Goal: Information Seeking & Learning: Learn about a topic

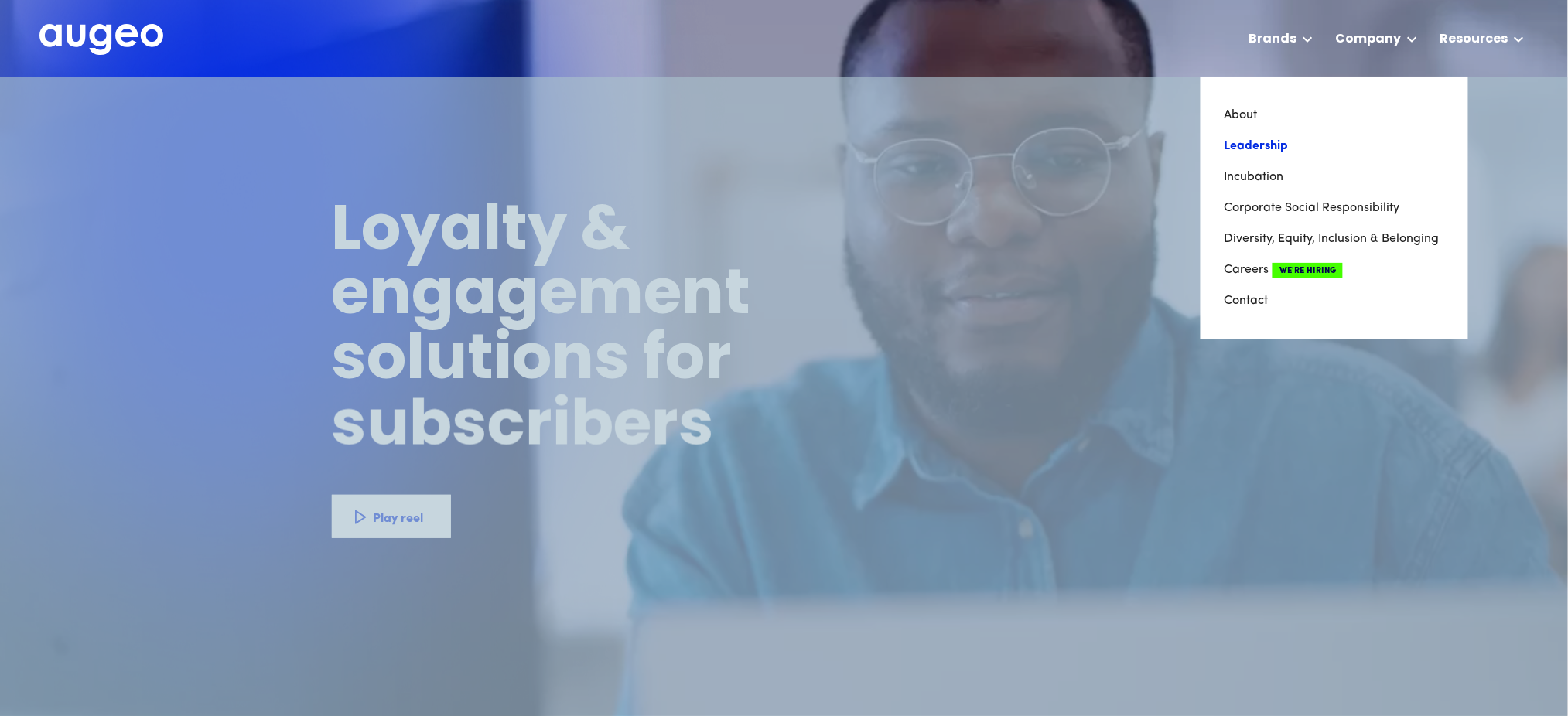
click at [1260, 142] on link "Leadership" at bounding box center [1334, 146] width 221 height 31
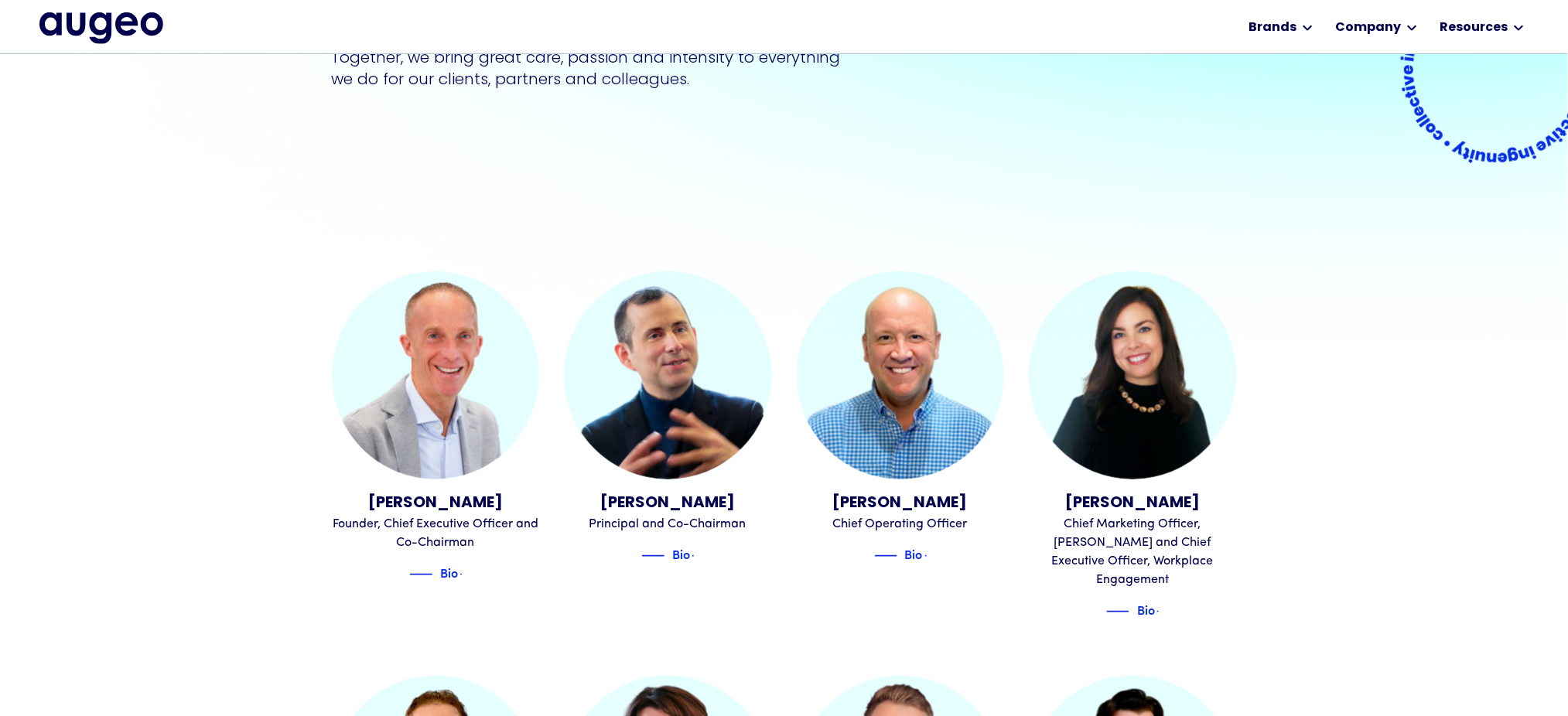
scroll to position [312, 0]
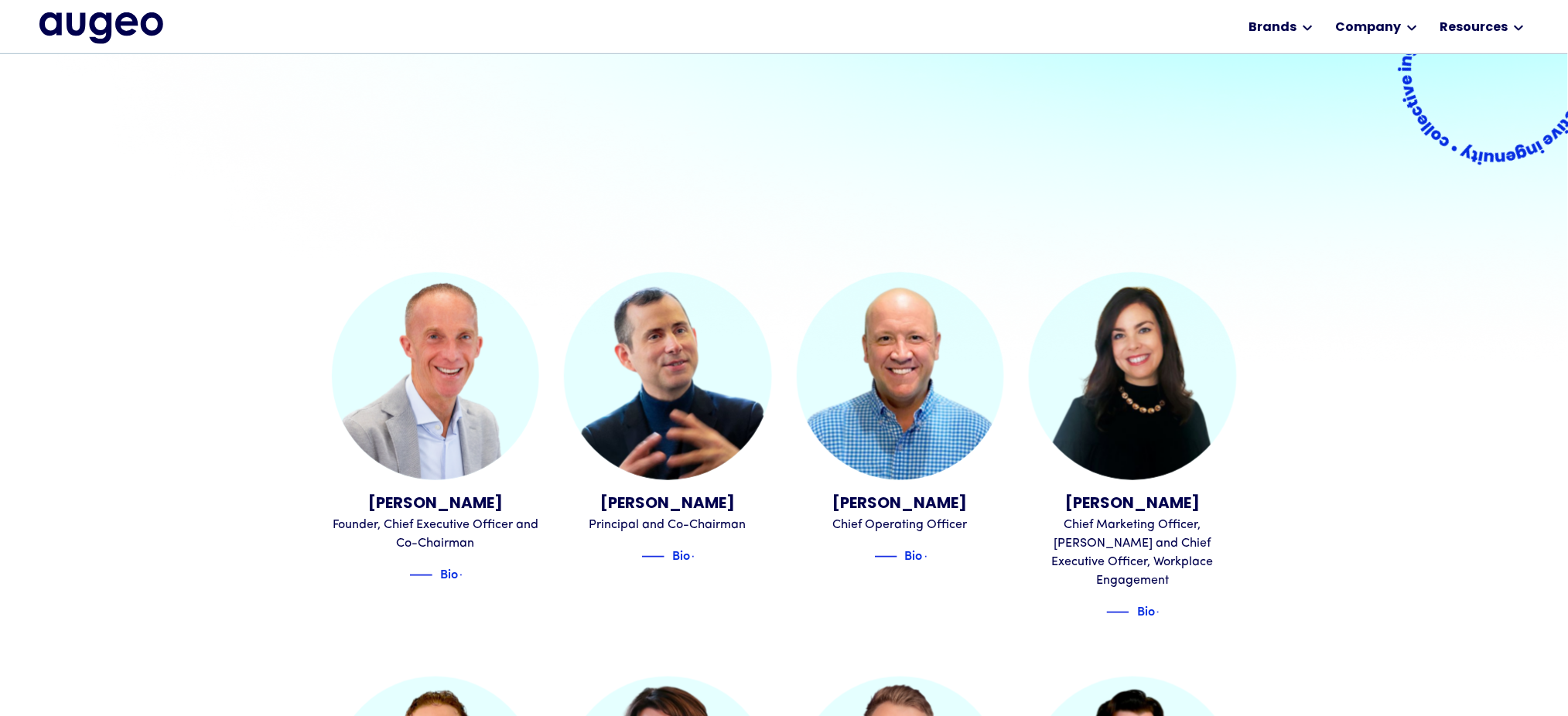
click at [247, 210] on div "Leadership A team of disruptors & innovators Together, we bring great care, pas…" at bounding box center [784, 7] width 1568 height 530
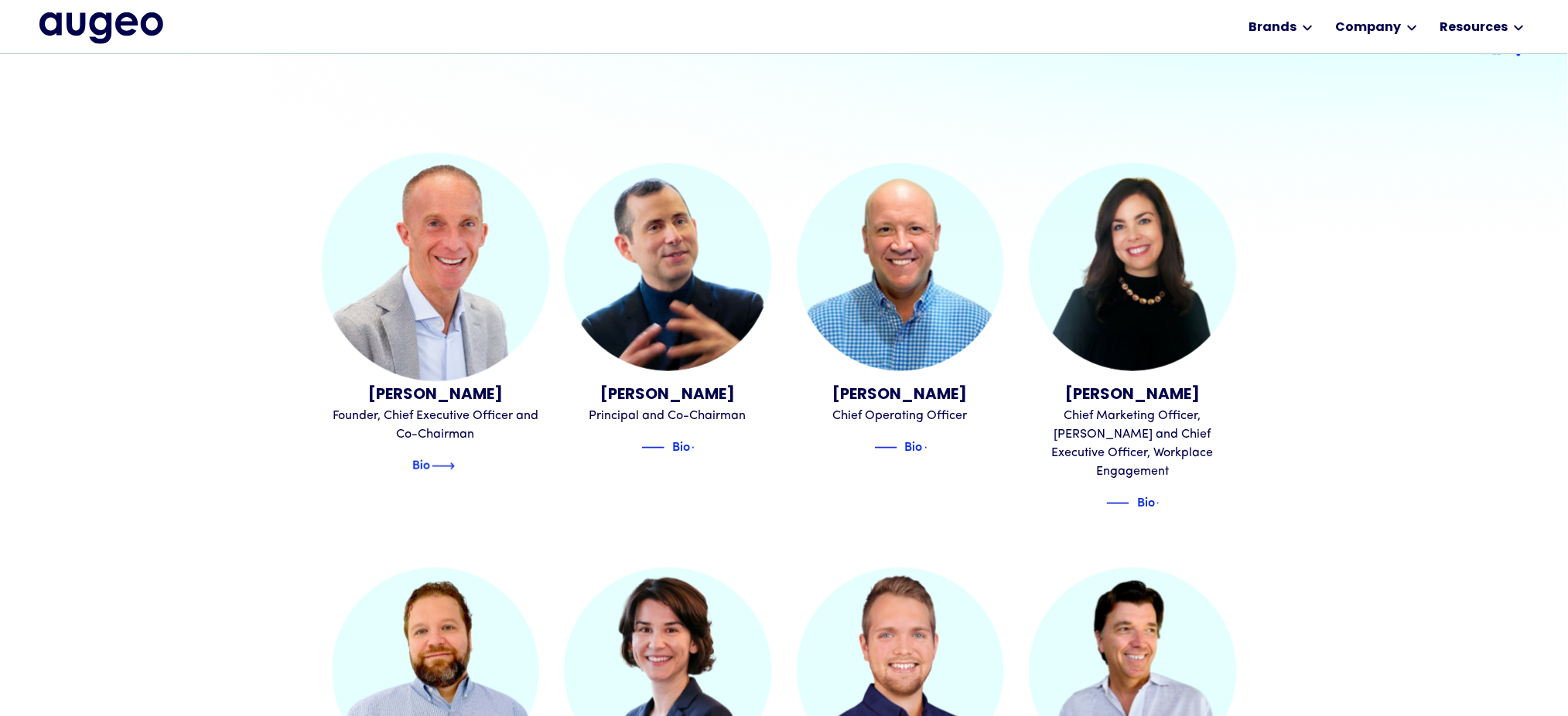
click at [450, 460] on img at bounding box center [443, 466] width 23 height 19
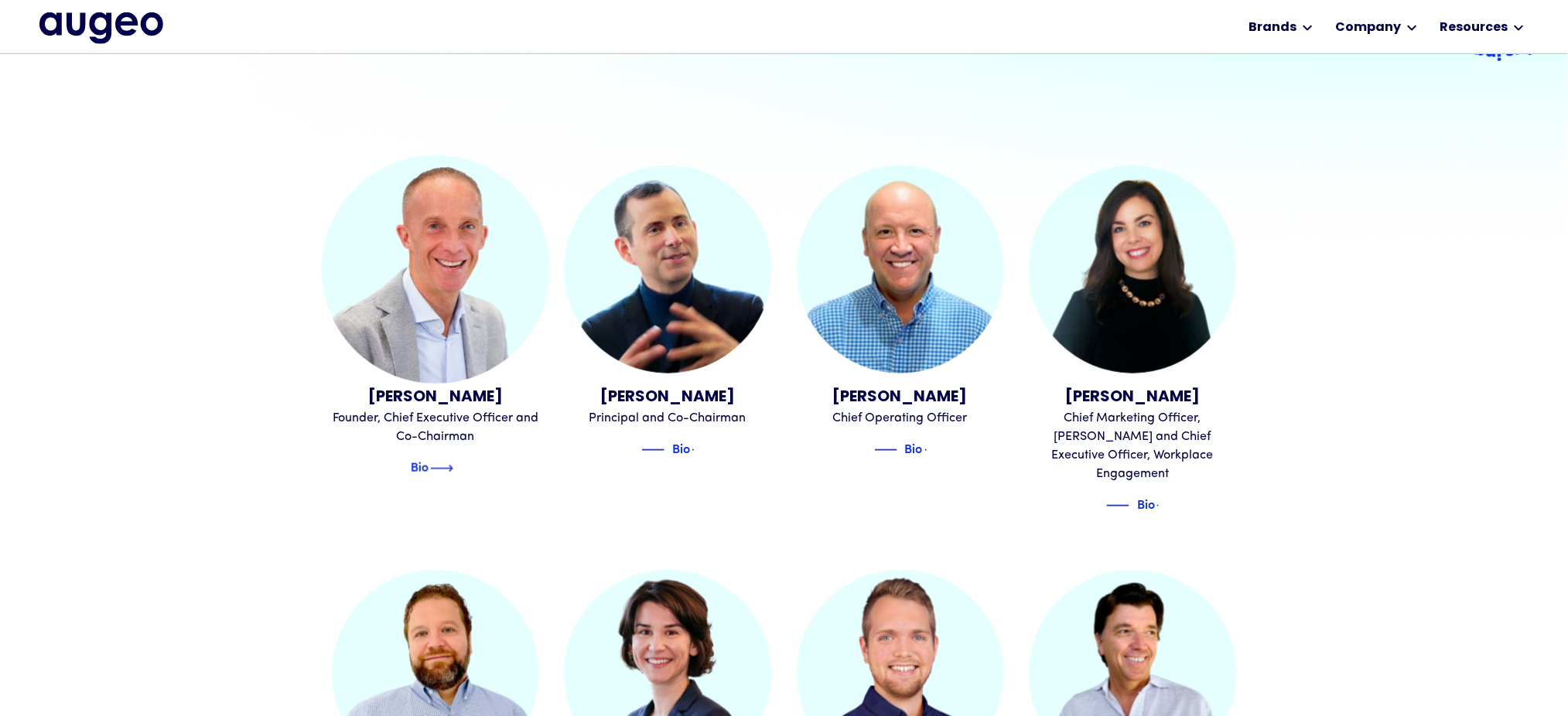
scroll to position [417, 0]
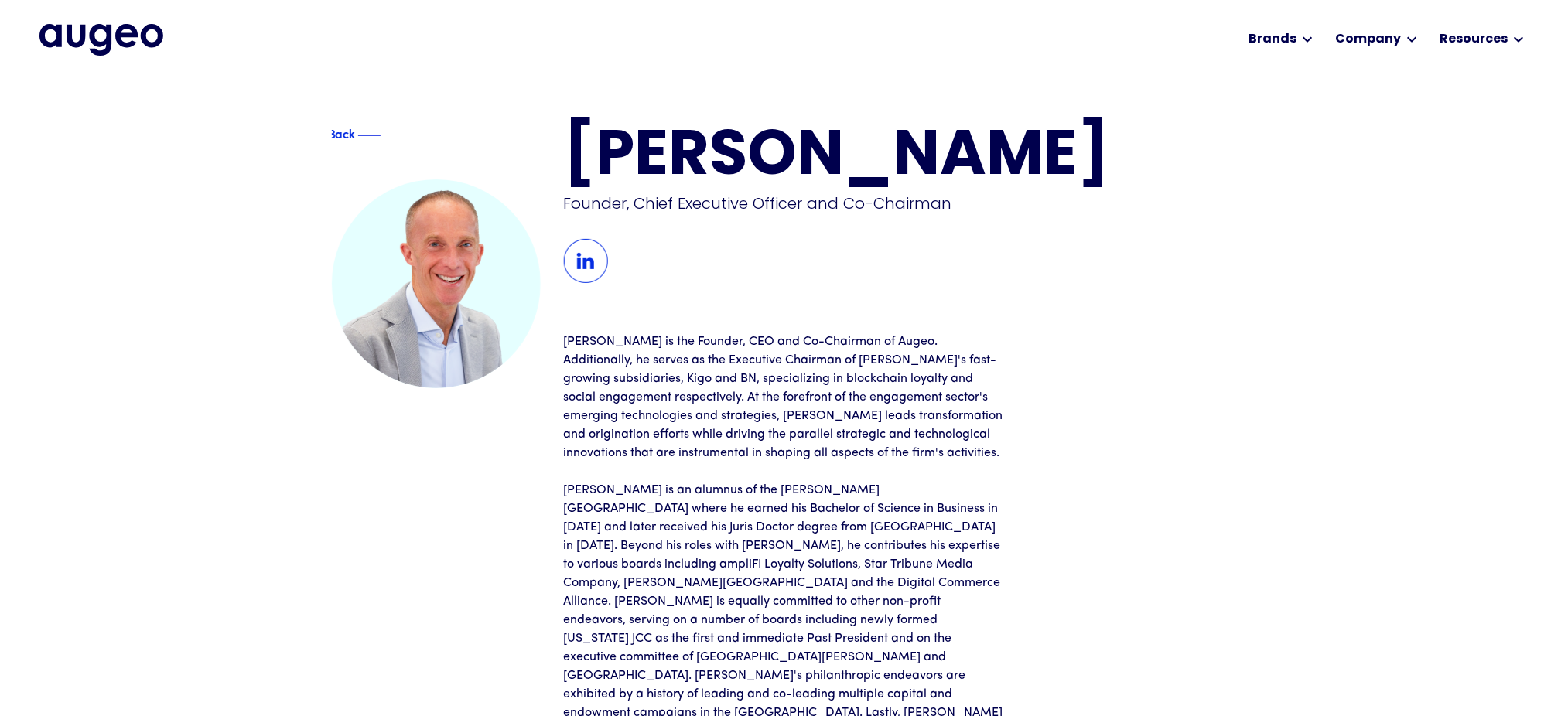
click at [102, 266] on div "Back David Kristal Founder, Chief Executive Officer and Co-Chairman David is th…" at bounding box center [784, 468] width 1568 height 781
